Goal: Task Accomplishment & Management: Manage account settings

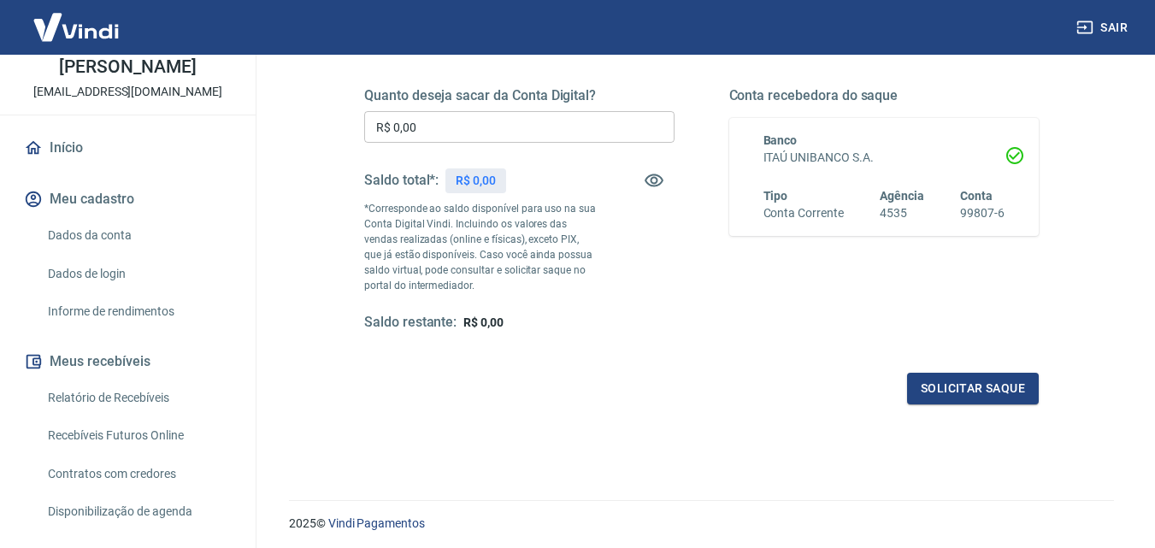
scroll to position [171, 0]
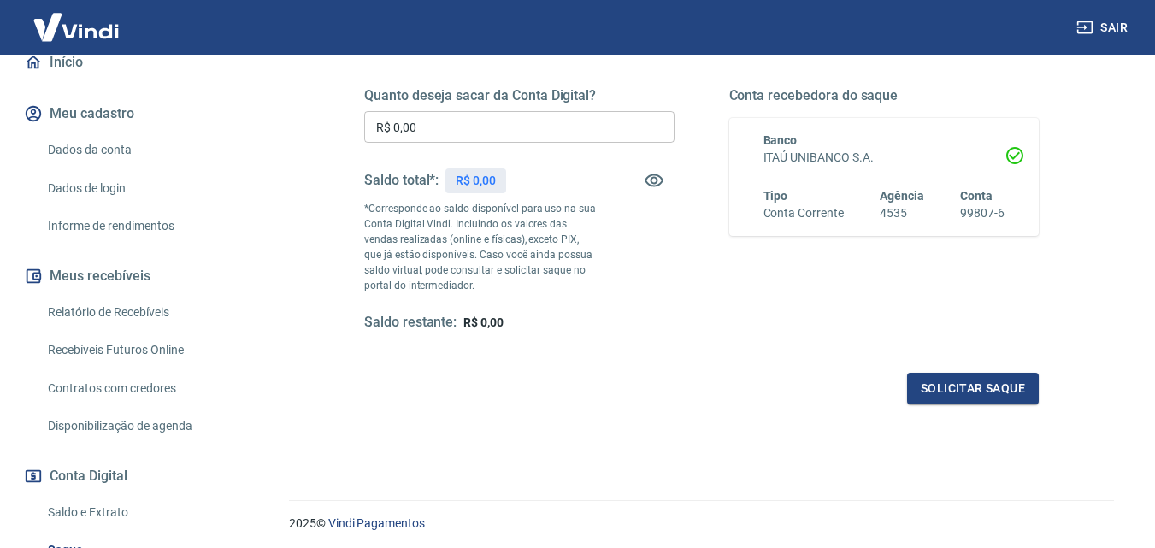
click at [170, 330] on link "Relatório de Recebíveis" at bounding box center [138, 312] width 194 height 35
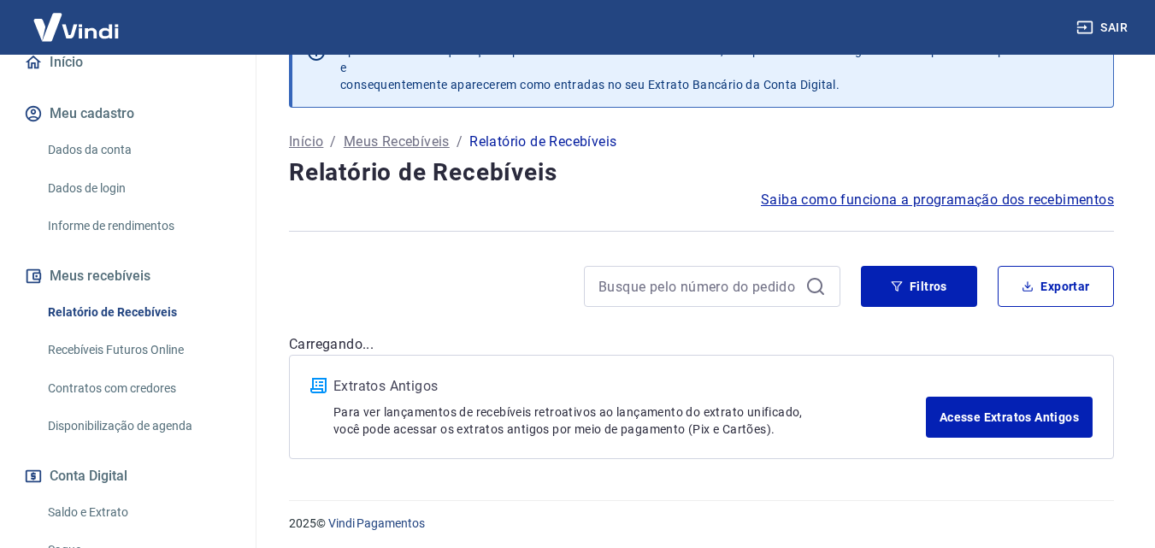
scroll to position [53, 0]
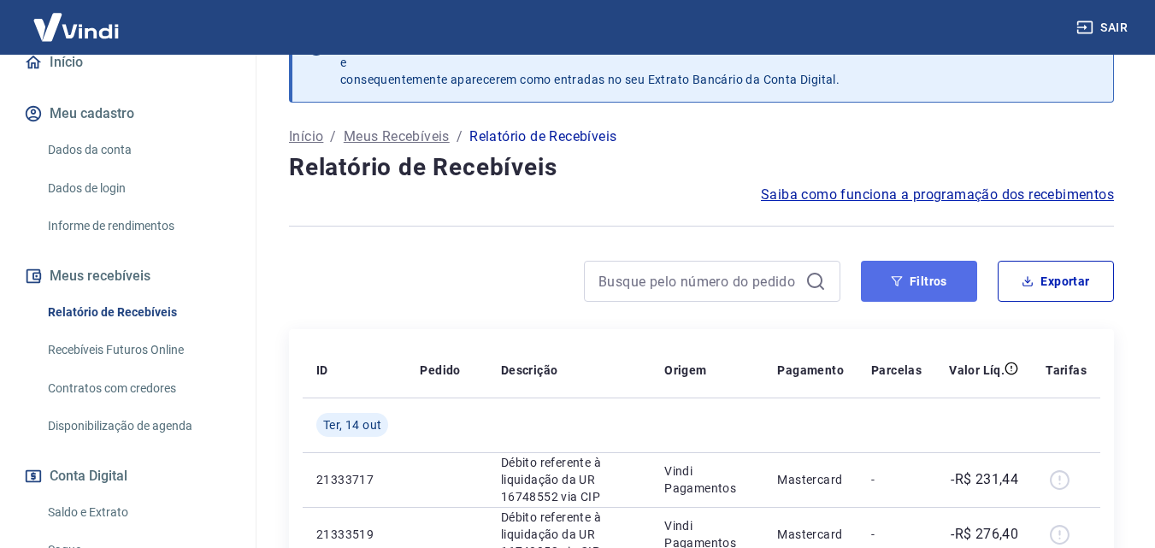
click at [931, 280] on button "Filtros" at bounding box center [919, 281] width 116 height 41
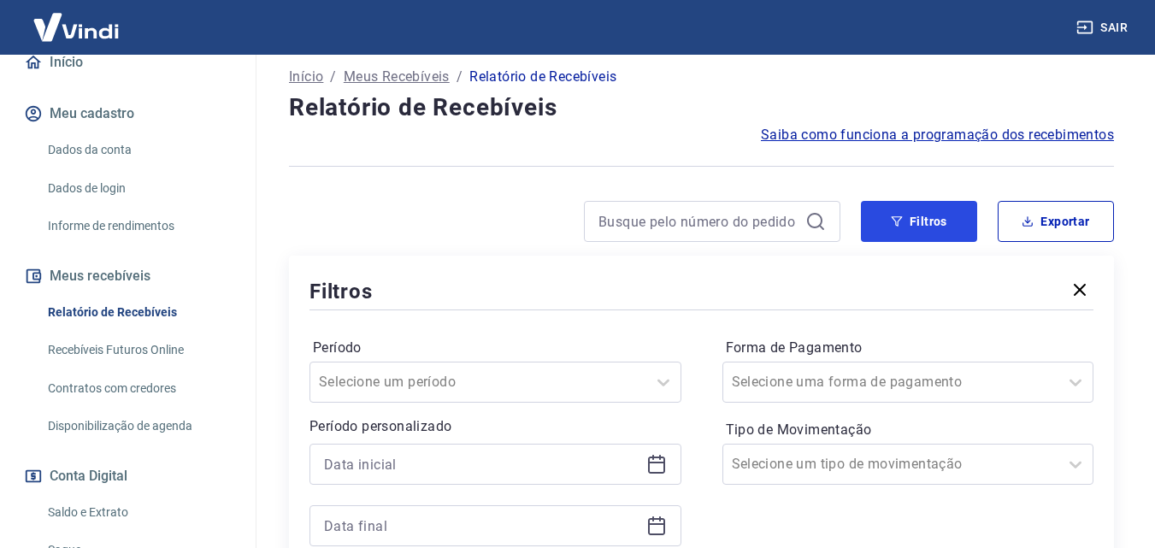
scroll to position [139, 0]
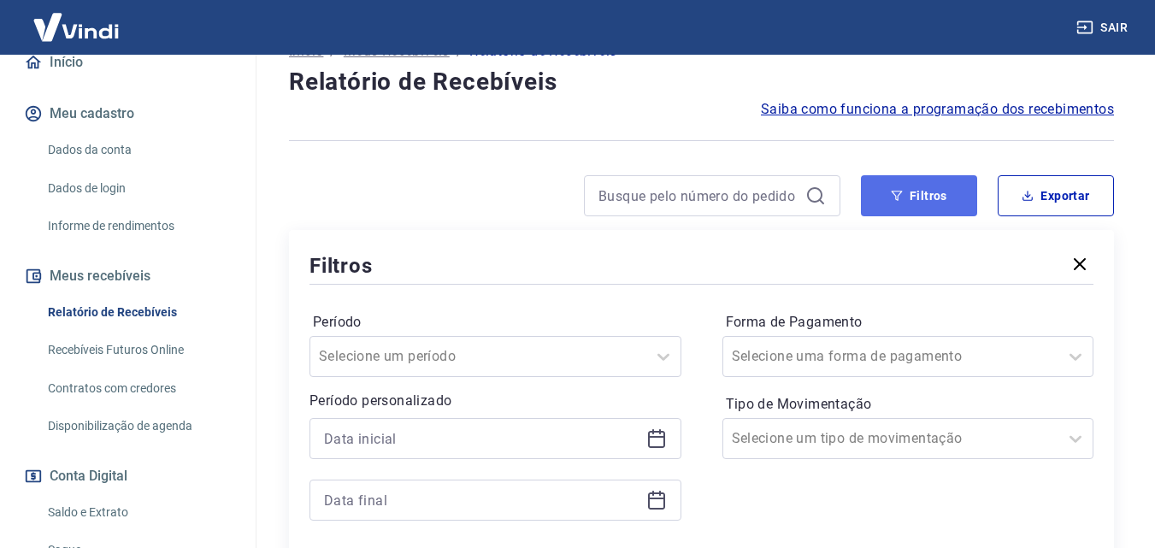
click at [940, 191] on button "Filtros" at bounding box center [919, 195] width 116 height 41
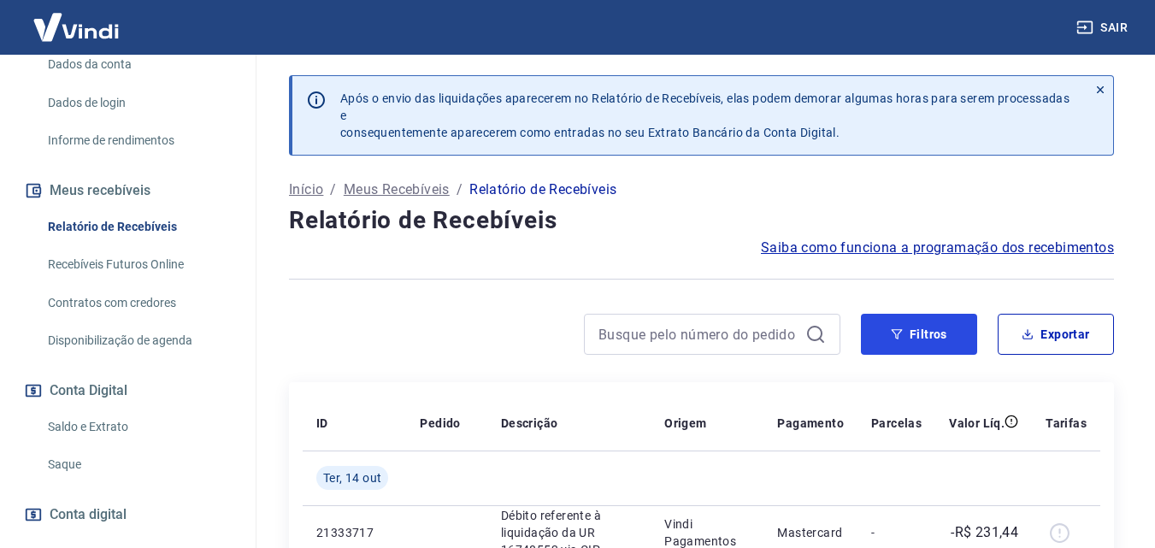
scroll to position [0, 0]
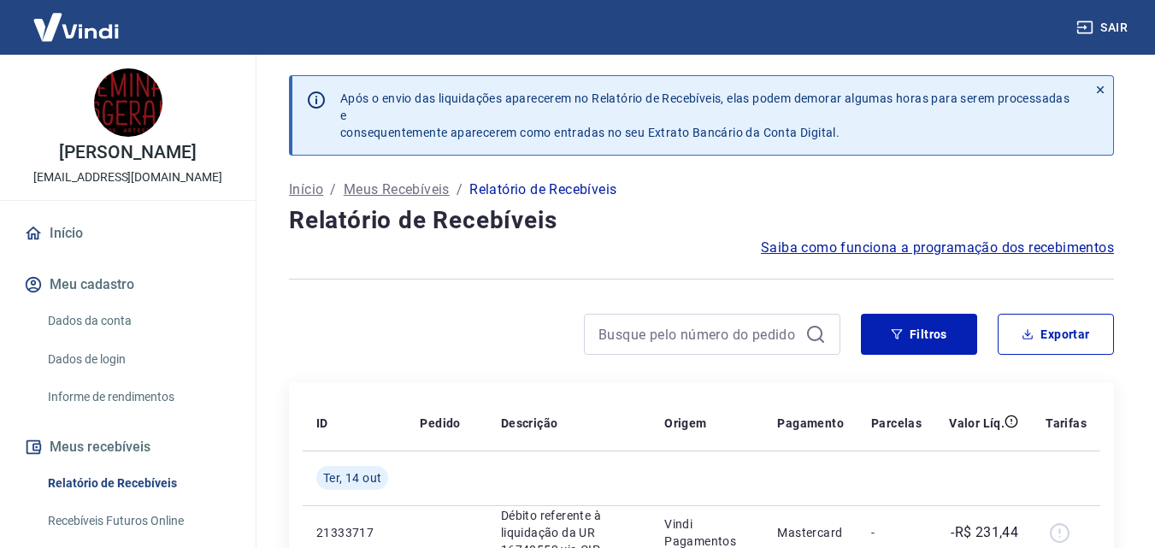
click at [92, 252] on link "Início" at bounding box center [128, 234] width 215 height 38
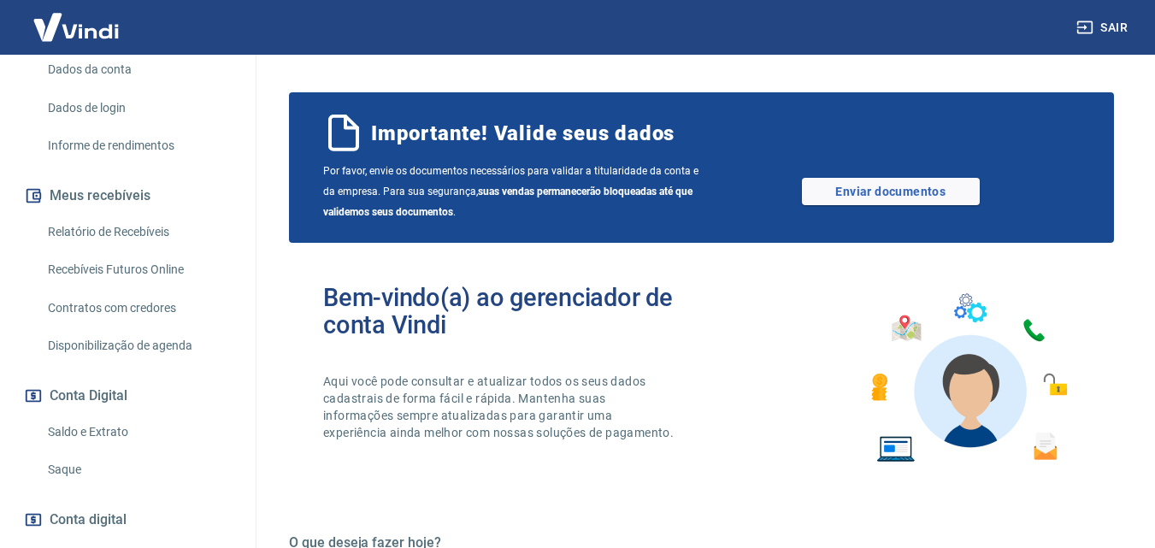
scroll to position [257, 0]
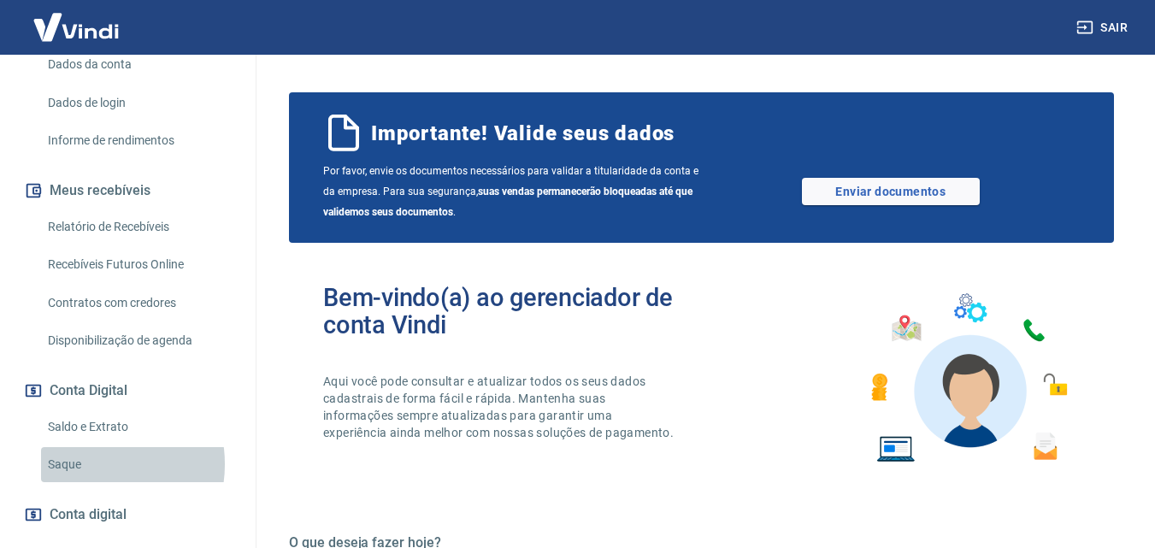
click at [92, 482] on link "Saque" at bounding box center [138, 464] width 194 height 35
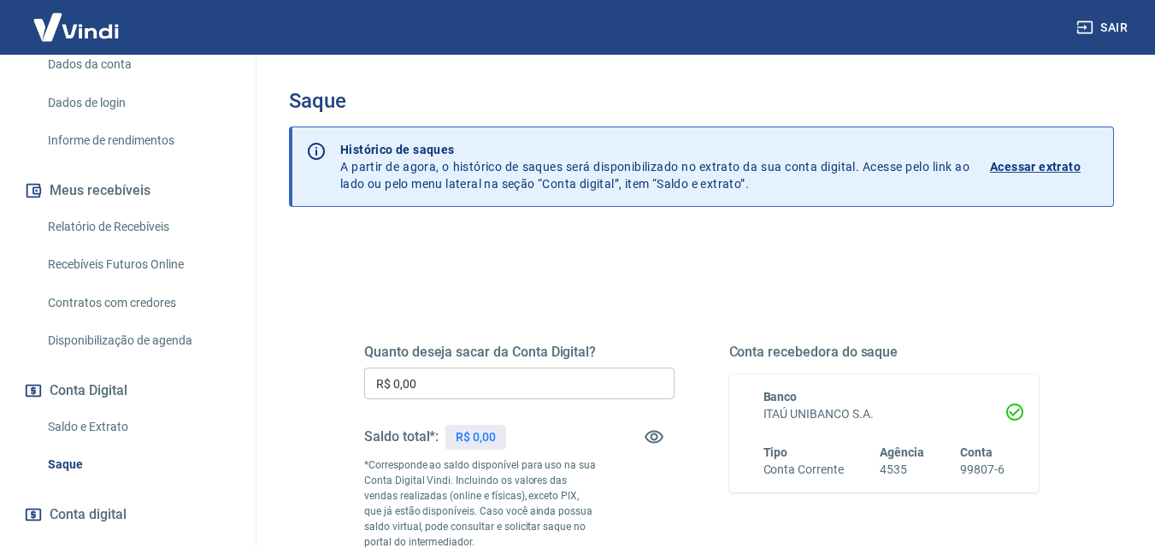
click at [1049, 166] on p "Acessar extrato" at bounding box center [1035, 166] width 91 height 17
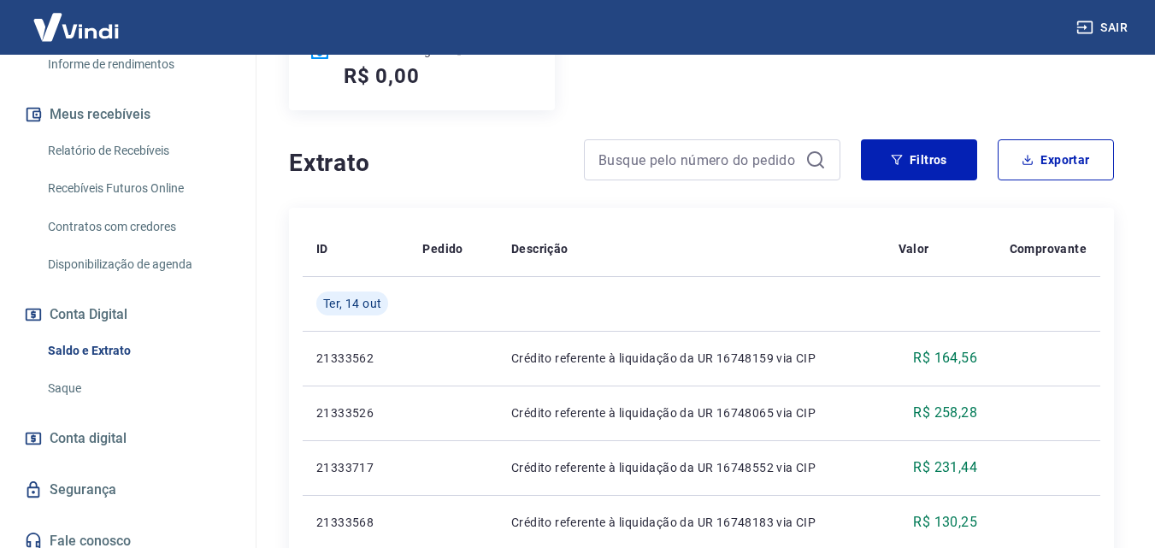
scroll to position [342, 0]
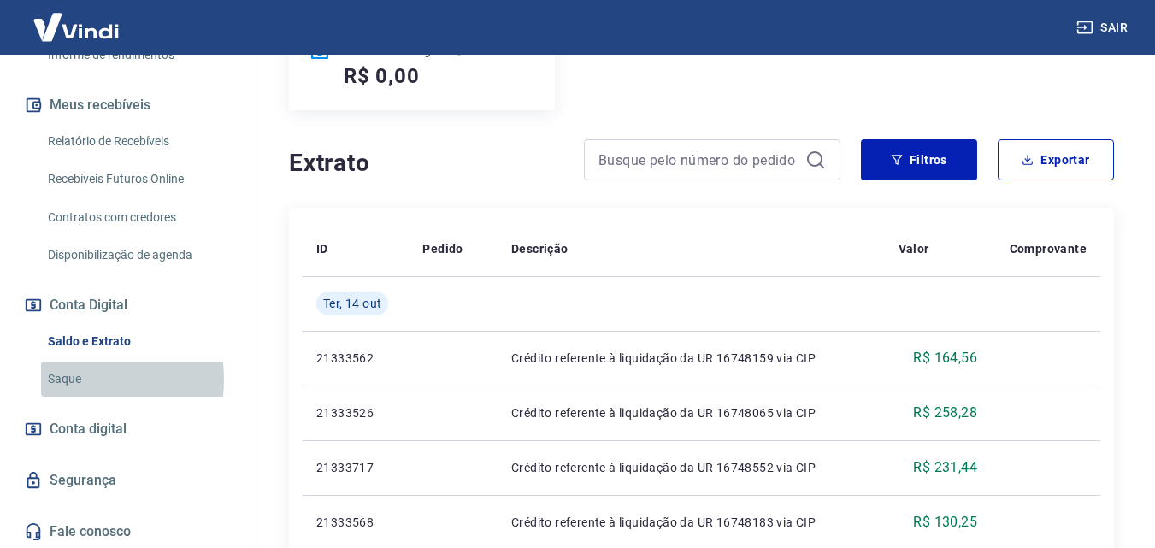
click at [65, 397] on link "Saque" at bounding box center [138, 379] width 194 height 35
